Goal: Task Accomplishment & Management: Manage account settings

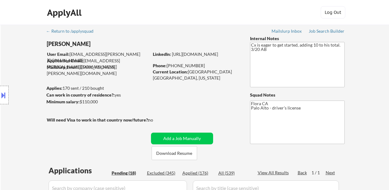
select select ""pending""
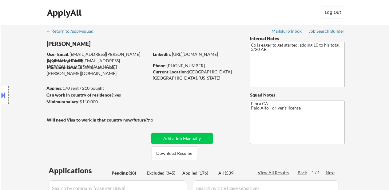
select select ""pending""
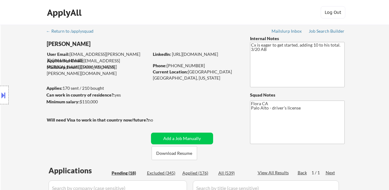
select select ""pending""
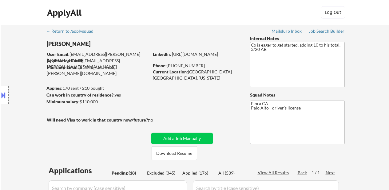
select select ""pending""
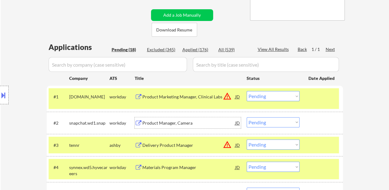
click at [291, 123] on select "Choose an option... Pending Applied Excluded (Questions) Excluded (Expired) Exc…" at bounding box center [273, 122] width 53 height 10
click at [247, 117] on select "Choose an option... Pending Applied Excluded (Questions) Excluded (Expired) Exc…" at bounding box center [273, 122] width 53 height 10
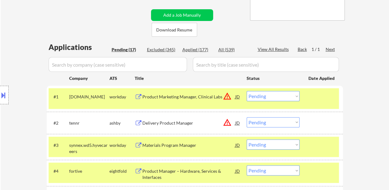
click at [270, 123] on select "Choose an option... Pending Applied Excluded (Questions) Excluded (Expired) Exc…" at bounding box center [273, 122] width 53 height 10
click at [247, 117] on select "Choose an option... Pending Applied Excluded (Questions) Excluded (Expired) Exc…" at bounding box center [273, 122] width 53 height 10
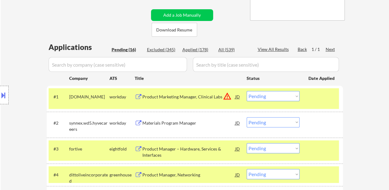
click at [283, 121] on select "Choose an option... Pending Applied Excluded (Questions) Excluded (Expired) Exc…" at bounding box center [273, 122] width 53 height 10
click at [247, 117] on select "Choose an option... Pending Applied Excluded (Questions) Excluded (Expired) Exc…" at bounding box center [273, 122] width 53 height 10
select select ""pending""
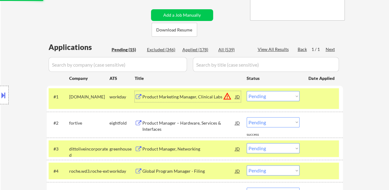
click at [191, 94] on div "Product Marketing Manager, Clinical Labs" at bounding box center [188, 97] width 93 height 6
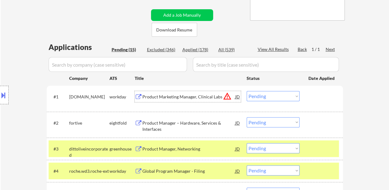
click at [315, 145] on div at bounding box center [322, 148] width 27 height 11
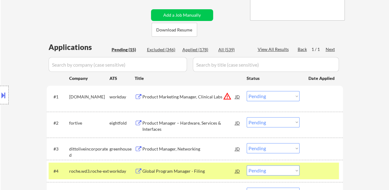
click at [318, 165] on div at bounding box center [322, 170] width 27 height 11
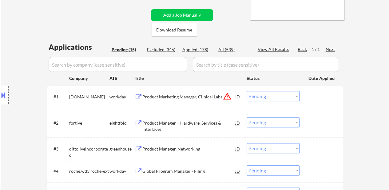
click at [182, 123] on div "Product Manager – Hardware, Services & Interfaces" at bounding box center [188, 126] width 93 height 12
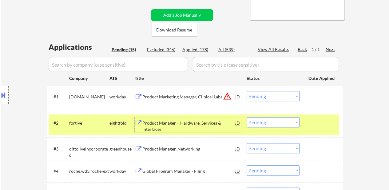
click at [324, 101] on div at bounding box center [322, 96] width 27 height 11
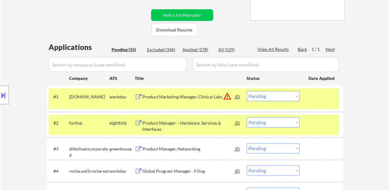
click at [178, 144] on div "Product Manager, Networking" at bounding box center [188, 148] width 93 height 11
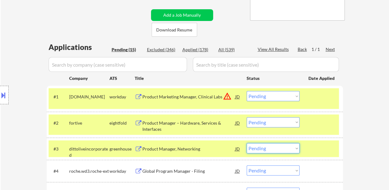
click at [284, 148] on select "Choose an option... Pending Applied Excluded (Questions) Excluded (Expired) Exc…" at bounding box center [273, 148] width 53 height 10
click at [247, 143] on select "Choose an option... Pending Applied Excluded (Questions) Excluded (Expired) Exc…" at bounding box center [273, 148] width 53 height 10
click at [317, 150] on div at bounding box center [322, 148] width 27 height 11
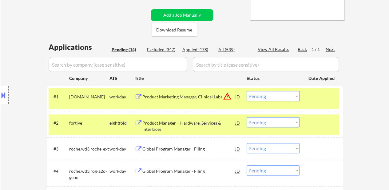
click at [176, 148] on div "Global Program Manager - Filing" at bounding box center [188, 149] width 93 height 6
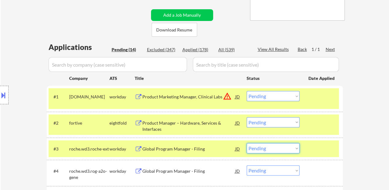
click at [264, 150] on select "Choose an option... Pending Applied Excluded (Questions) Excluded (Expired) Exc…" at bounding box center [273, 148] width 53 height 10
click at [247, 143] on select "Choose an option... Pending Applied Excluded (Questions) Excluded (Expired) Exc…" at bounding box center [273, 148] width 53 height 10
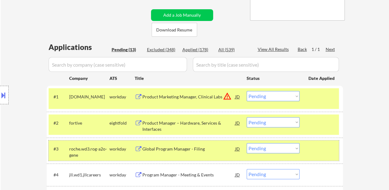
click at [314, 144] on div at bounding box center [322, 148] width 27 height 11
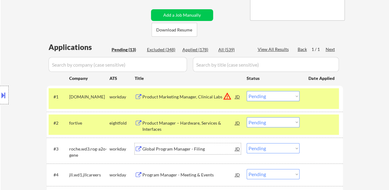
click at [169, 150] on div "Global Program Manager - Filing" at bounding box center [188, 149] width 93 height 6
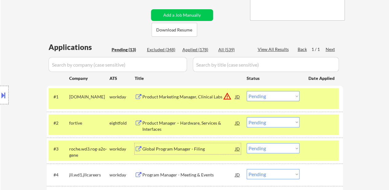
click at [281, 144] on select "Choose an option... Pending Applied Excluded (Questions) Excluded (Expired) Exc…" at bounding box center [273, 148] width 53 height 10
click at [247, 143] on select "Choose an option... Pending Applied Excluded (Questions) Excluded (Expired) Exc…" at bounding box center [273, 148] width 53 height 10
click at [205, 95] on div "Product Marketing Manager, Clinical Labs" at bounding box center [188, 97] width 93 height 6
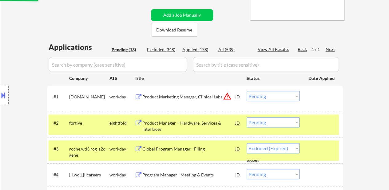
select select ""pending""
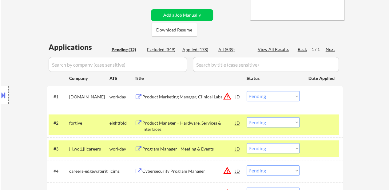
select select ""pending""
select select ""PLACEHOLDER_1427118222253""
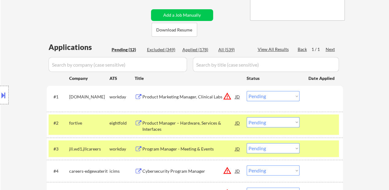
select select ""PLACEHOLDER_1427118222253""
select select ""pending""
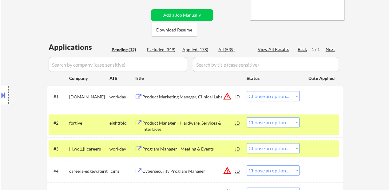
select select ""pending""
click at [261, 94] on select "Choose an option... Pending Applied Excluded (Questions) Excluded (Expired) Exc…" at bounding box center [273, 96] width 53 height 10
click at [247, 91] on select "Choose an option... Pending Applied Excluded (Questions) Excluded (Expired) Exc…" at bounding box center [273, 96] width 53 height 10
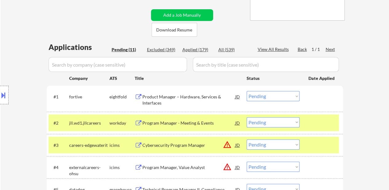
click at [321, 120] on div at bounding box center [322, 122] width 27 height 11
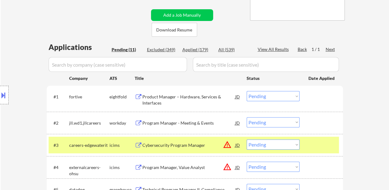
click at [314, 146] on div at bounding box center [322, 144] width 27 height 11
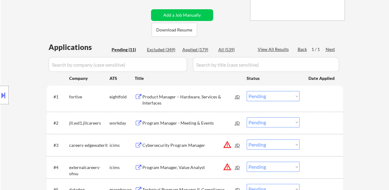
click at [176, 124] on div "Program Manager - Meeting & Events" at bounding box center [188, 123] width 93 height 6
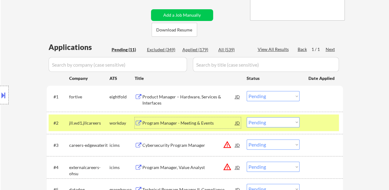
click at [194, 146] on div "Cybersecurity Program Manager" at bounding box center [188, 145] width 93 height 6
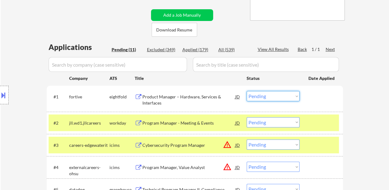
click at [277, 92] on select "Choose an option... Pending Applied Excluded (Questions) Excluded (Expired) Exc…" at bounding box center [273, 96] width 53 height 10
click at [247, 91] on select "Choose an option... Pending Applied Excluded (Questions) Excluded (Expired) Exc…" at bounding box center [273, 96] width 53 height 10
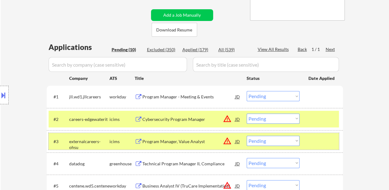
click at [310, 140] on div at bounding box center [322, 140] width 27 height 11
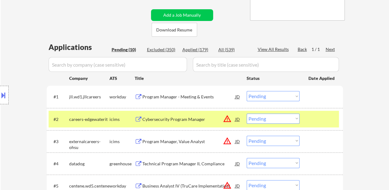
click at [319, 98] on div at bounding box center [322, 96] width 27 height 11
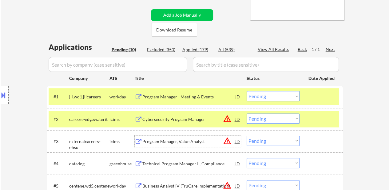
click at [174, 142] on div "Program Manager, Value Analyst" at bounding box center [188, 141] width 93 height 6
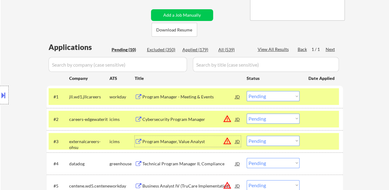
click at [273, 94] on select "Choose an option... Pending Applied Excluded (Questions) Excluded (Expired) Exc…" at bounding box center [273, 96] width 53 height 10
click at [247, 91] on select "Choose an option... Pending Applied Excluded (Questions) Excluded (Expired) Exc…" at bounding box center [273, 96] width 53 height 10
select select ""pending""
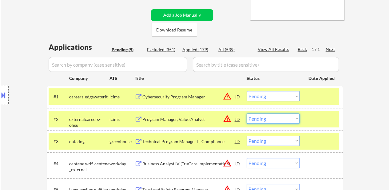
click at [268, 120] on select "Choose an option... Pending Applied Excluded (Questions) Excluded (Expired) Exc…" at bounding box center [273, 118] width 53 height 10
click at [247, 113] on select "Choose an option... Pending Applied Excluded (Questions) Excluded (Expired) Exc…" at bounding box center [273, 118] width 53 height 10
select select ""pending""
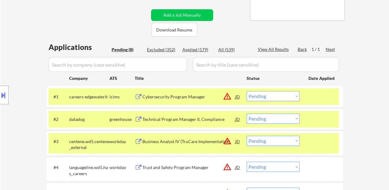
click at [317, 139] on div at bounding box center [322, 140] width 27 height 11
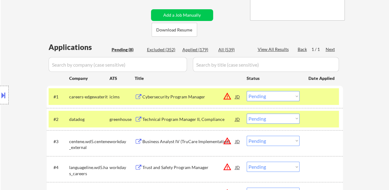
click at [318, 117] on div at bounding box center [322, 118] width 27 height 11
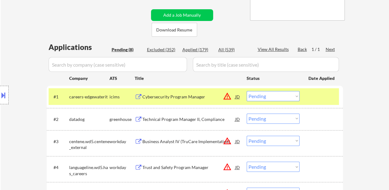
click at [184, 121] on div "Technical Program Manager II, Compliance" at bounding box center [188, 119] width 93 height 6
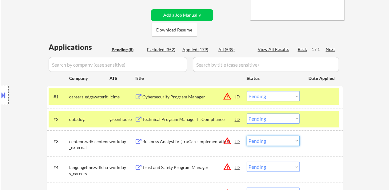
click at [277, 139] on select "Choose an option... Pending Applied Excluded (Questions) Excluded (Expired) Exc…" at bounding box center [273, 140] width 53 height 10
click at [247, 135] on select "Choose an option... Pending Applied Excluded (Questions) Excluded (Expired) Exc…" at bounding box center [273, 140] width 53 height 10
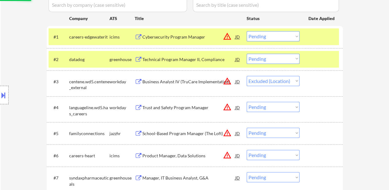
scroll to position [185, 0]
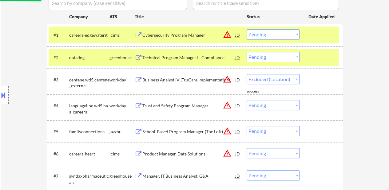
select select ""pending""
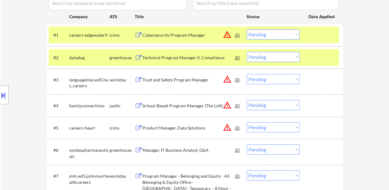
click at [182, 77] on div "Trust and Safety Program Manager" at bounding box center [188, 80] width 93 height 6
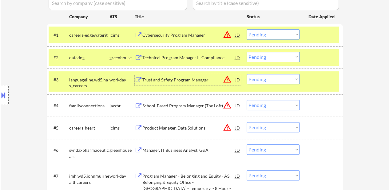
click at [267, 32] on select "Choose an option... Pending Applied Excluded (Questions) Excluded (Expired) Exc…" at bounding box center [273, 34] width 53 height 10
click at [247, 29] on select "Choose an option... Pending Applied Excluded (Questions) Excluded (Expired) Exc…" at bounding box center [273, 34] width 53 height 10
select select ""pending""
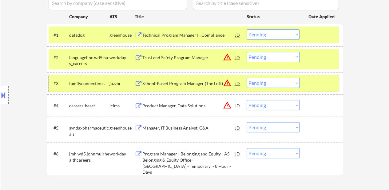
click at [311, 81] on div at bounding box center [322, 83] width 27 height 11
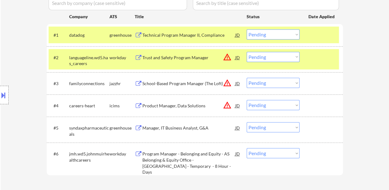
click at [165, 82] on div "School-Based Program Manager (The Loft)" at bounding box center [188, 83] width 93 height 6
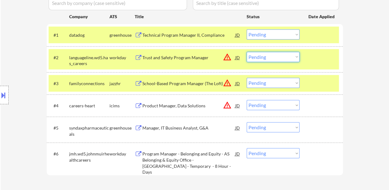
click at [267, 57] on select "Choose an option... Pending Applied Excluded (Questions) Excluded (Expired) Exc…" at bounding box center [273, 57] width 53 height 10
click at [247, 52] on select "Choose an option... Pending Applied Excluded (Questions) Excluded (Expired) Exc…" at bounding box center [273, 57] width 53 height 10
select select ""pending""
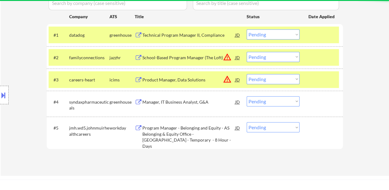
click at [324, 78] on div at bounding box center [322, 79] width 27 height 11
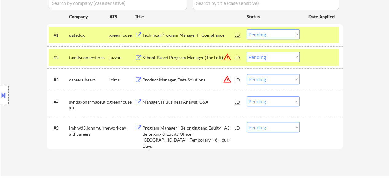
click at [176, 82] on div "Product Manager, Data Solutions" at bounding box center [188, 79] width 93 height 11
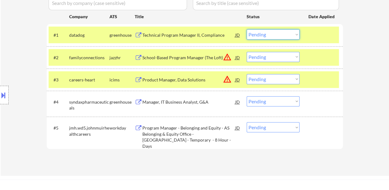
click at [276, 34] on select "Choose an option... Pending Applied Excluded (Questions) Excluded (Expired) Exc…" at bounding box center [273, 34] width 53 height 10
click at [247, 29] on select "Choose an option... Pending Applied Excluded (Questions) Excluded (Expired) Exc…" at bounding box center [273, 34] width 53 height 10
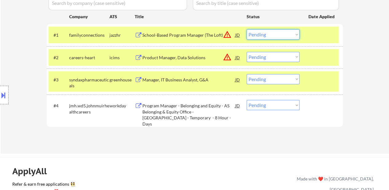
click at [283, 33] on select "Choose an option... Pending Applied Excluded (Questions) Excluded (Expired) Exc…" at bounding box center [273, 34] width 53 height 10
click at [247, 29] on select "Choose an option... Pending Applied Excluded (Questions) Excluded (Expired) Exc…" at bounding box center [273, 34] width 53 height 10
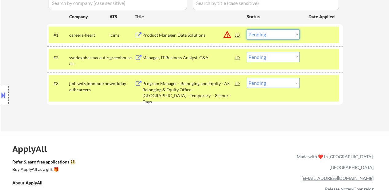
click at [291, 34] on select "Choose an option... Pending Applied Excluded (Questions) Excluded (Expired) Exc…" at bounding box center [273, 34] width 53 height 10
click at [247, 29] on select "Choose an option... Pending Applied Excluded (Questions) Excluded (Expired) Exc…" at bounding box center [273, 34] width 53 height 10
select select ""pending""
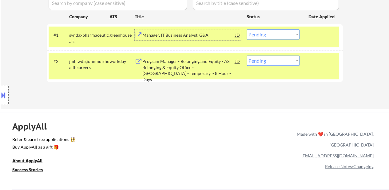
click at [166, 34] on div "Manager, IT Business Analyst, G&A" at bounding box center [188, 35] width 93 height 6
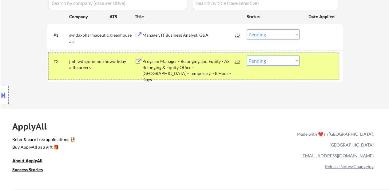
click at [313, 61] on div at bounding box center [322, 60] width 27 height 11
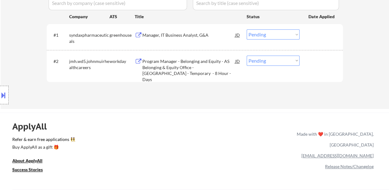
click at [201, 73] on div "Program Manager - Belonging and Equity - AS Belonging & Equity Office - [GEOGRA…" at bounding box center [188, 70] width 93 height 24
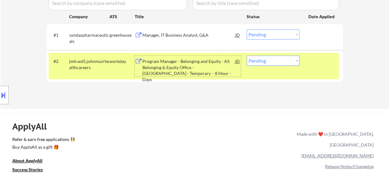
click at [285, 61] on select "Choose an option... Pending Applied Excluded (Questions) Excluded (Expired) Exc…" at bounding box center [273, 60] width 53 height 10
select select ""excluded__expired_""
click at [247, 55] on select "Choose an option... Pending Applied Excluded (Questions) Excluded (Expired) Exc…" at bounding box center [273, 60] width 53 height 10
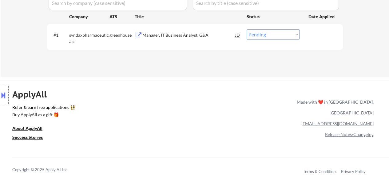
click at [275, 35] on select "Choose an option... Pending Applied Excluded (Questions) Excluded (Expired) Exc…" at bounding box center [273, 34] width 53 height 10
select select ""excluded__expired_""
click at [247, 29] on select "Choose an option... Pending Applied Excluded (Questions) Excluded (Expired) Exc…" at bounding box center [273, 34] width 53 height 10
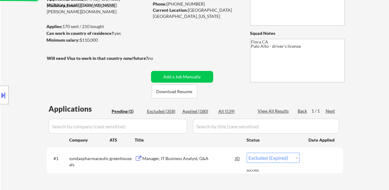
scroll to position [31, 0]
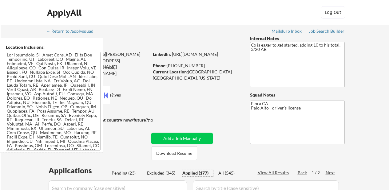
select select ""applied""
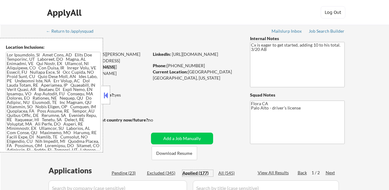
select select ""applied""
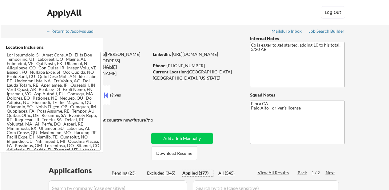
select select ""applied""
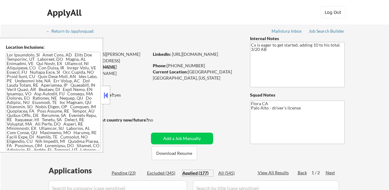
select select ""applied""
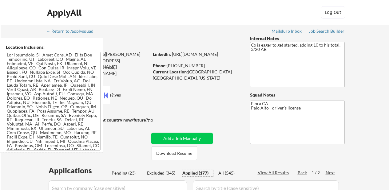
select select ""applied""
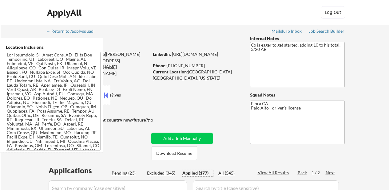
select select ""applied""
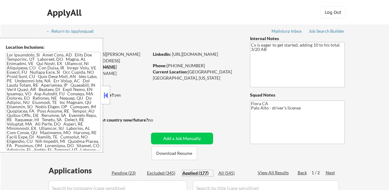
select select ""applied""
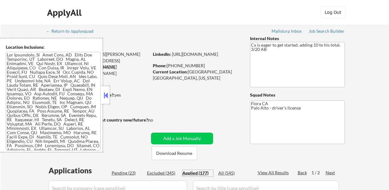
select select ""applied""
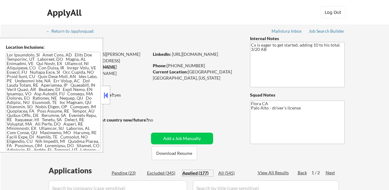
select select ""applied""
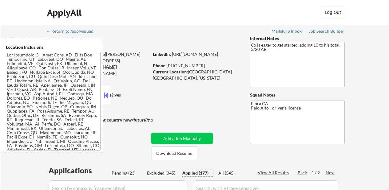
select select ""applied""
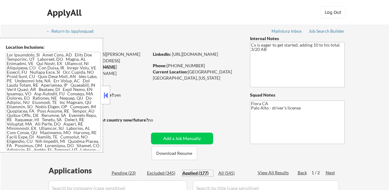
select select ""applied""
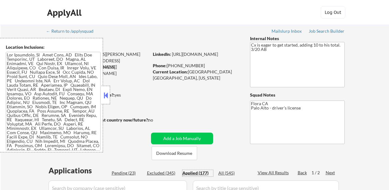
select select ""applied""
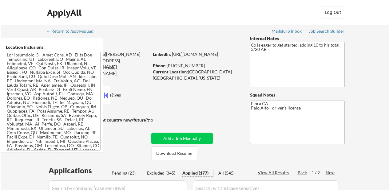
select select ""applied""
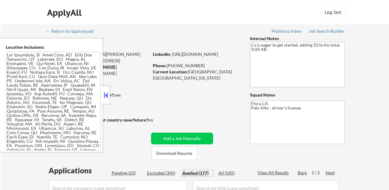
select select ""applied""
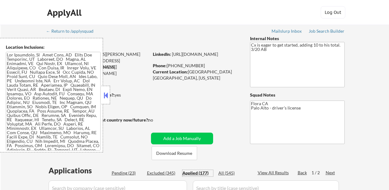
select select ""applied""
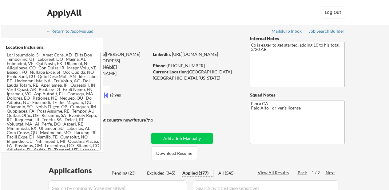
select select ""applied""
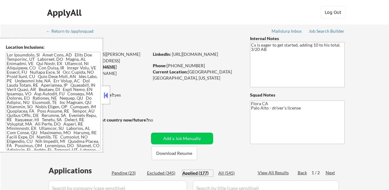
select select ""applied""
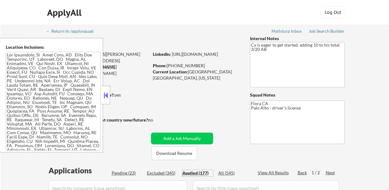
select select ""applied""
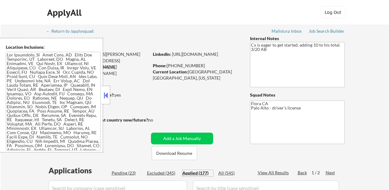
select select ""applied""
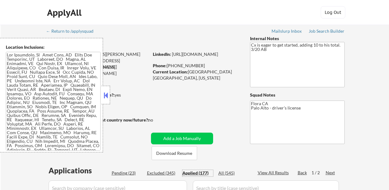
select select ""applied""
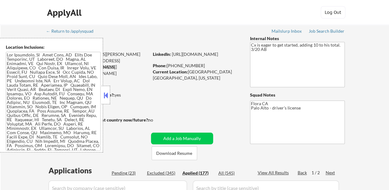
click at [105, 94] on button at bounding box center [105, 94] width 7 height 9
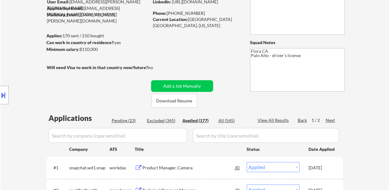
scroll to position [62, 0]
